Goal: Book appointment/travel/reservation

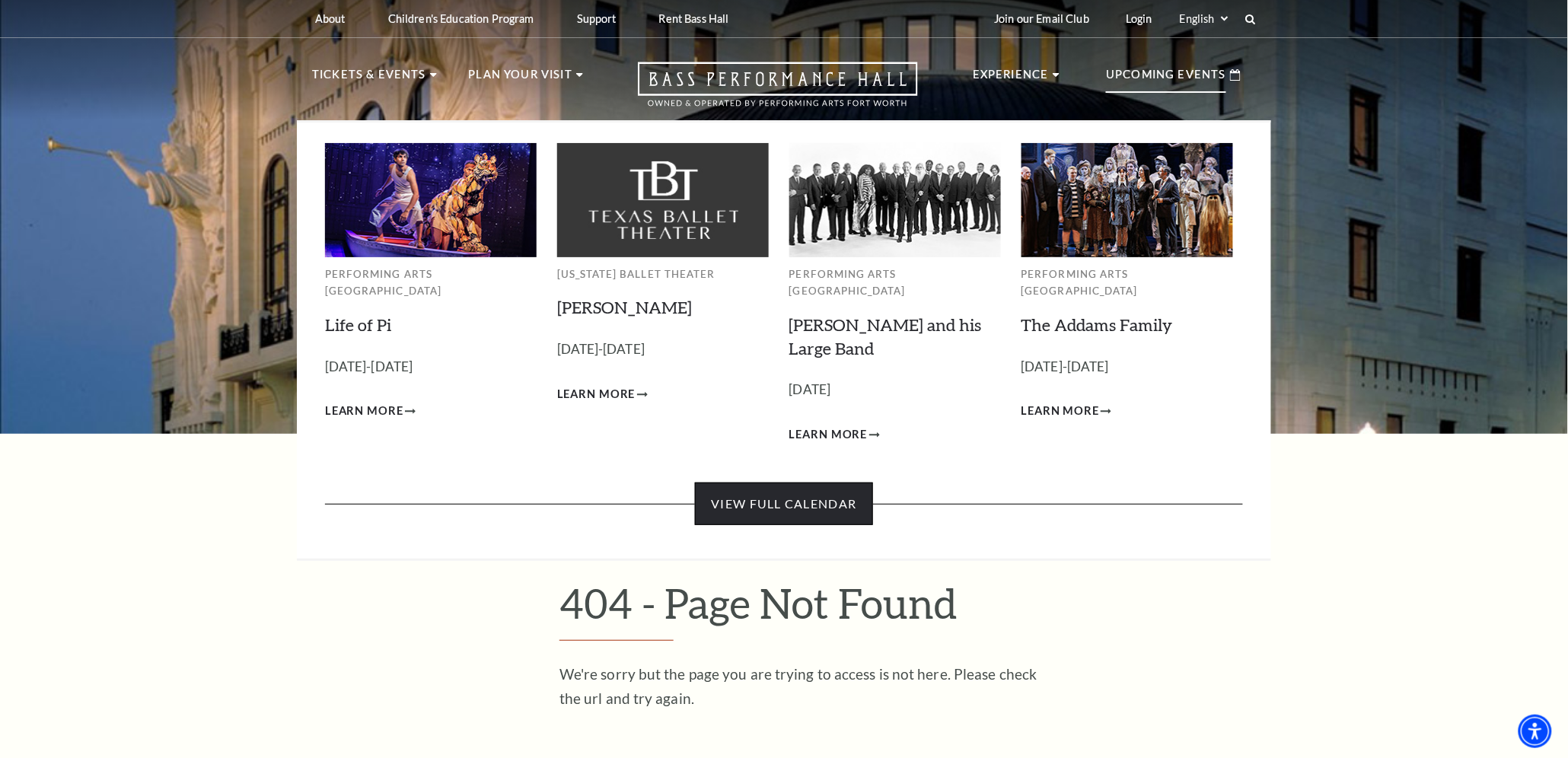
click at [796, 482] on link "View Full Calendar" at bounding box center [783, 503] width 178 height 43
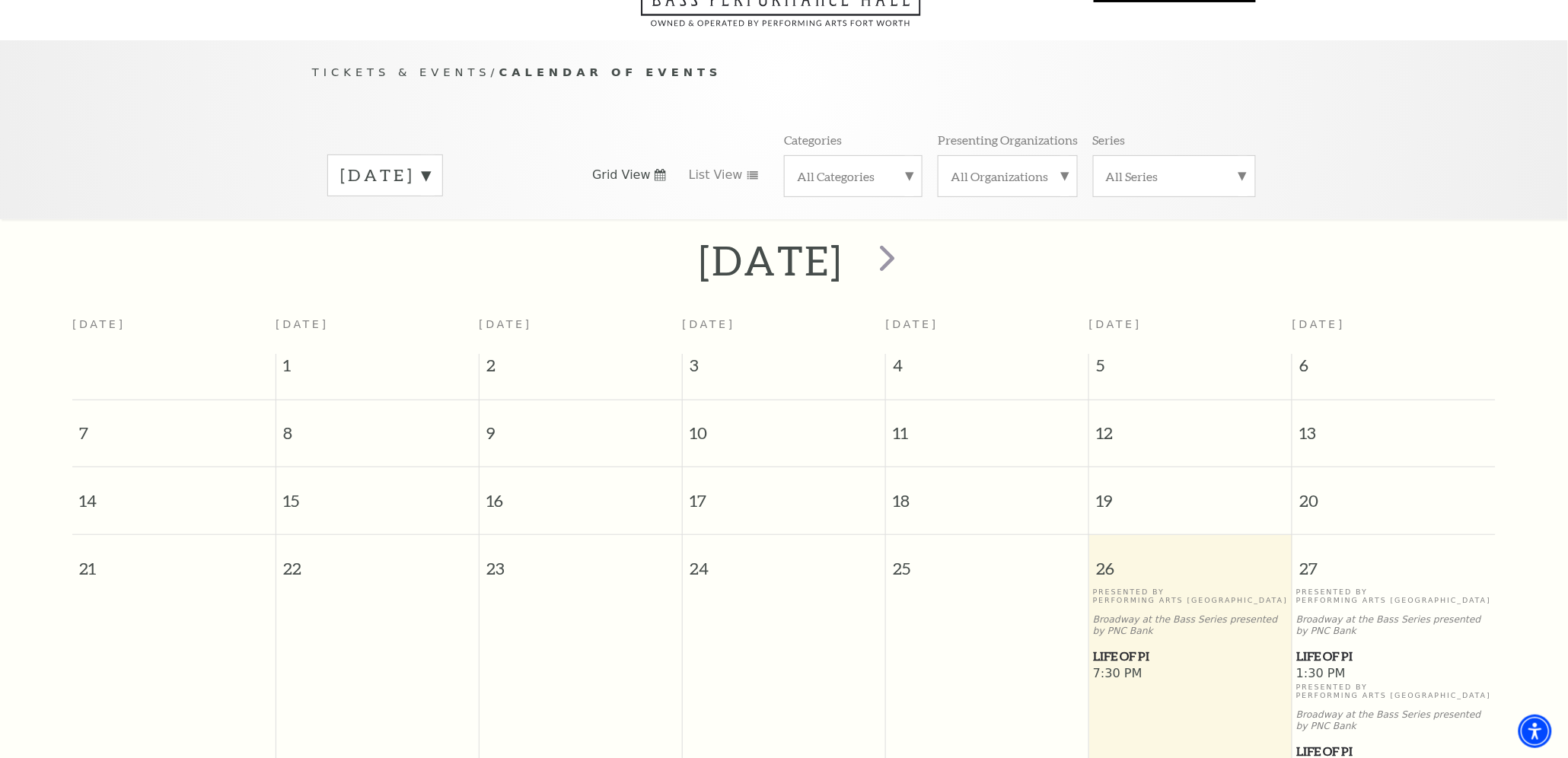
scroll to position [111, 0]
click at [430, 166] on label "[DATE]" at bounding box center [385, 178] width 90 height 24
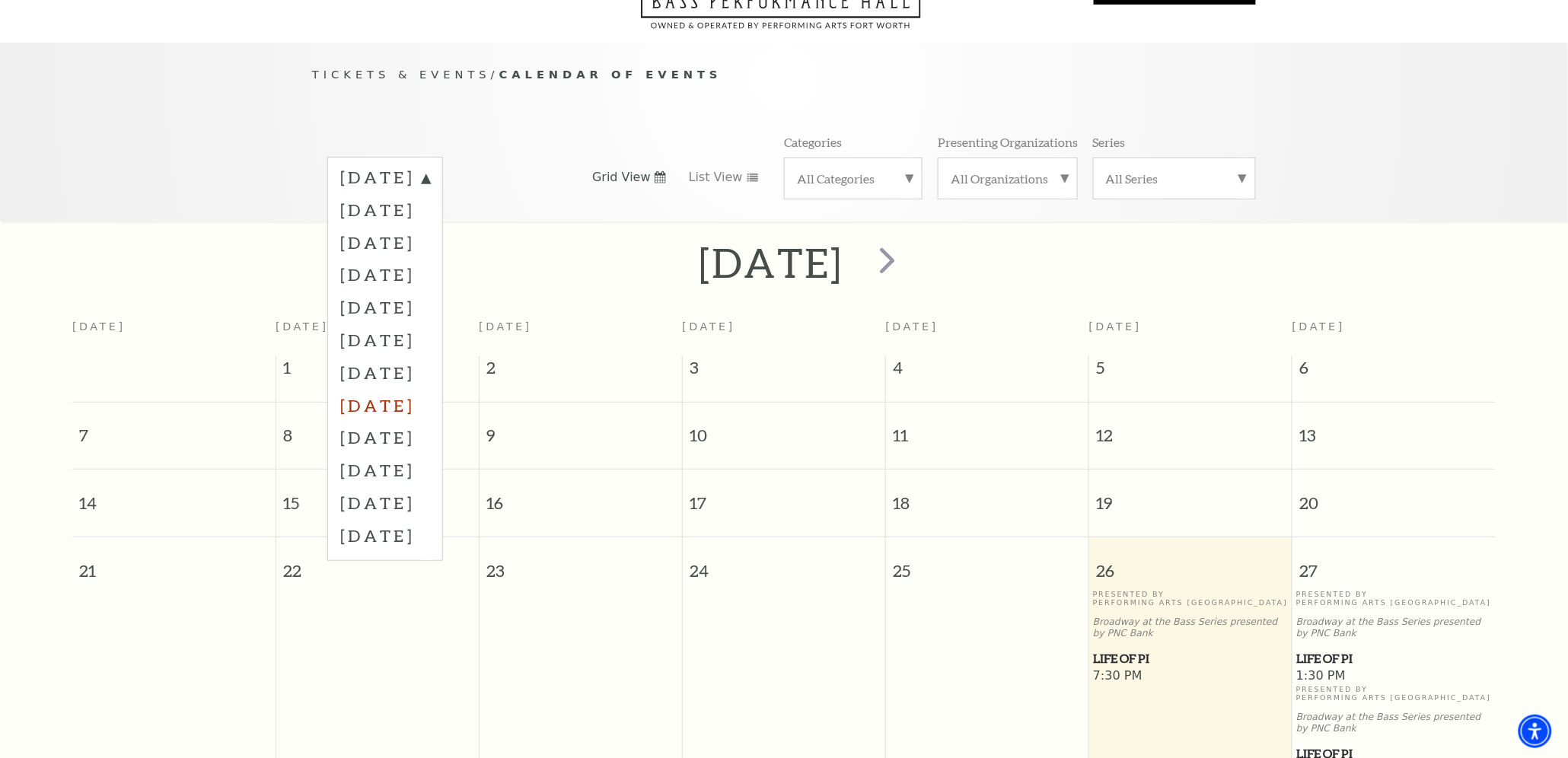
click at [421, 389] on label "[DATE]" at bounding box center [385, 405] width 90 height 32
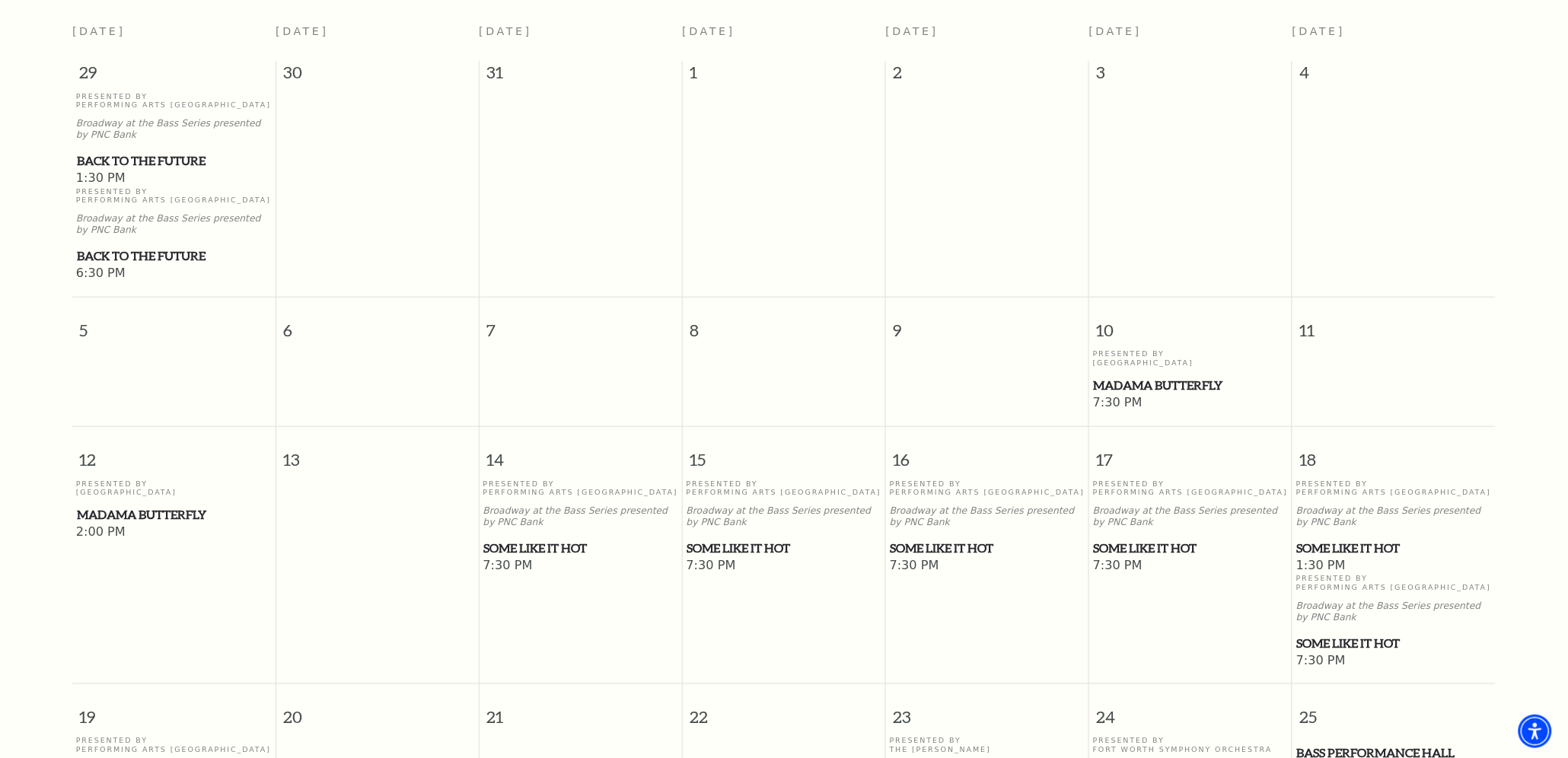
scroll to position [418, 0]
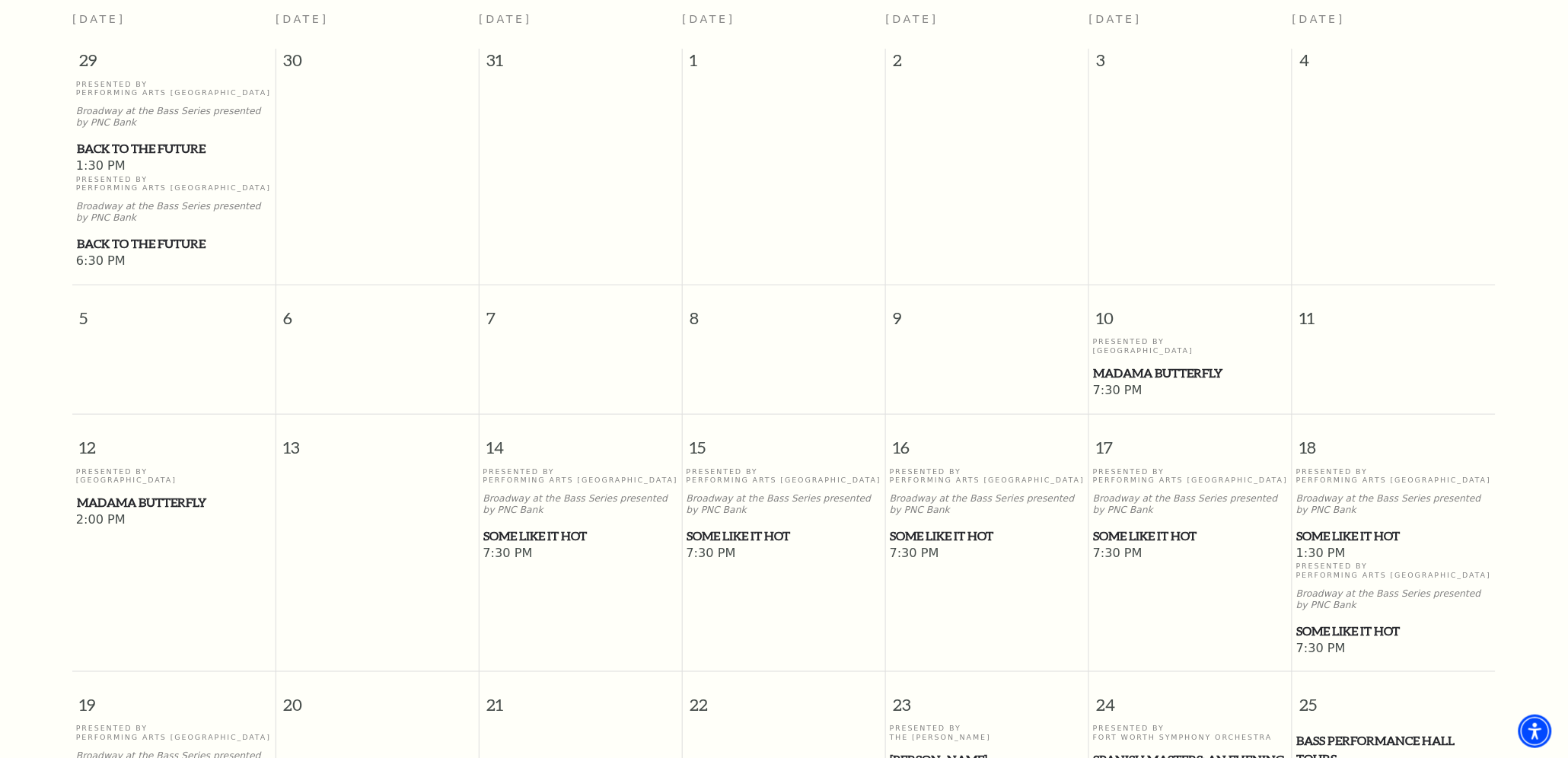
click at [738, 527] on span "Some Like It Hot" at bounding box center [784, 536] width 194 height 19
